Goal: Navigation & Orientation: Find specific page/section

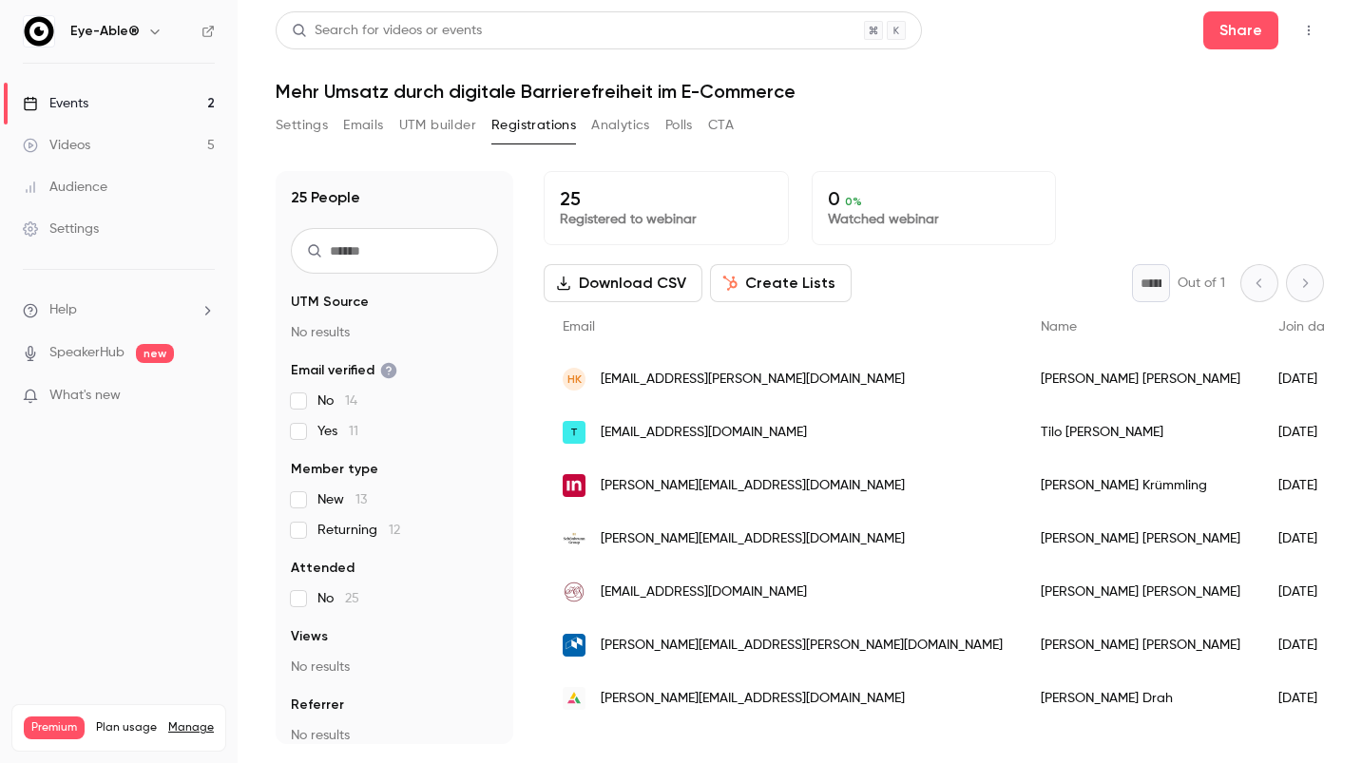
click at [113, 92] on link "Events 2" at bounding box center [119, 104] width 238 height 42
